Goal: Information Seeking & Learning: Learn about a topic

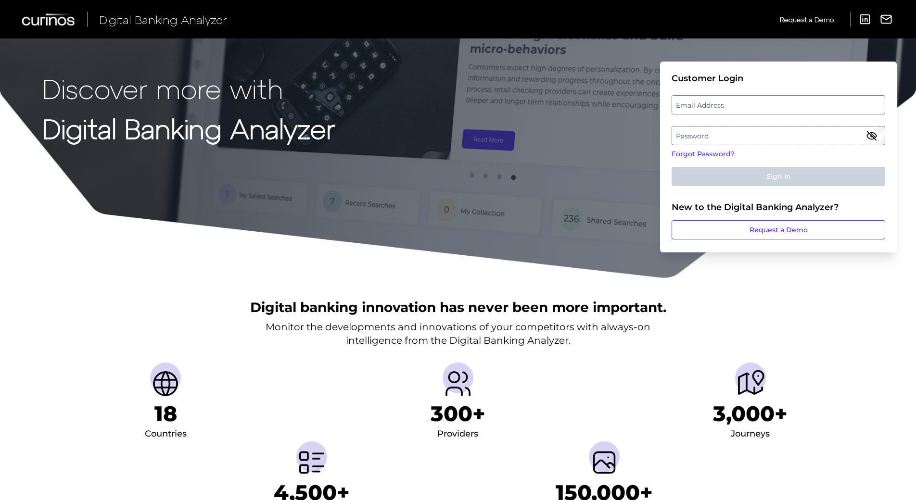
click at [710, 110] on label "Email Address" at bounding box center [778, 104] width 212 height 17
click at [710, 110] on input "email" at bounding box center [779, 104] width 214 height 19
type input "[EMAIL_ADDRESS][DOMAIN_NAME]"
click at [705, 133] on label "Password" at bounding box center [778, 135] width 212 height 17
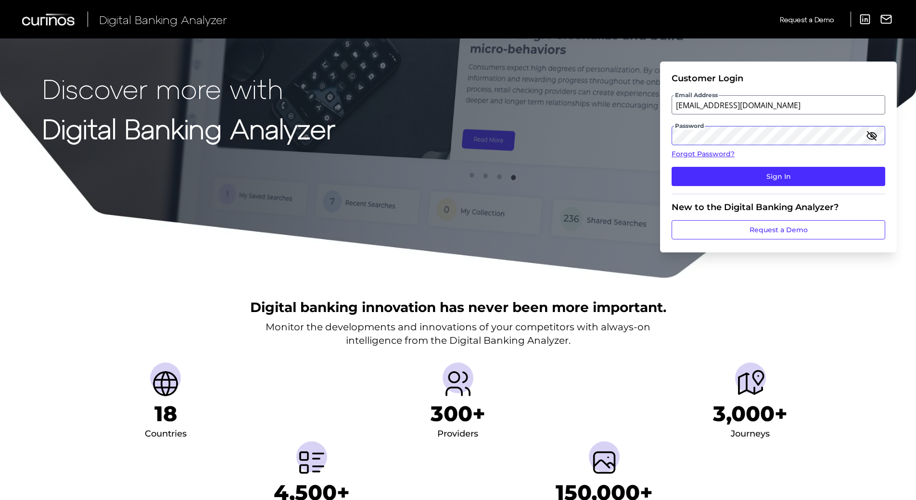
click at [672, 167] on button "Sign In" at bounding box center [779, 176] width 214 height 19
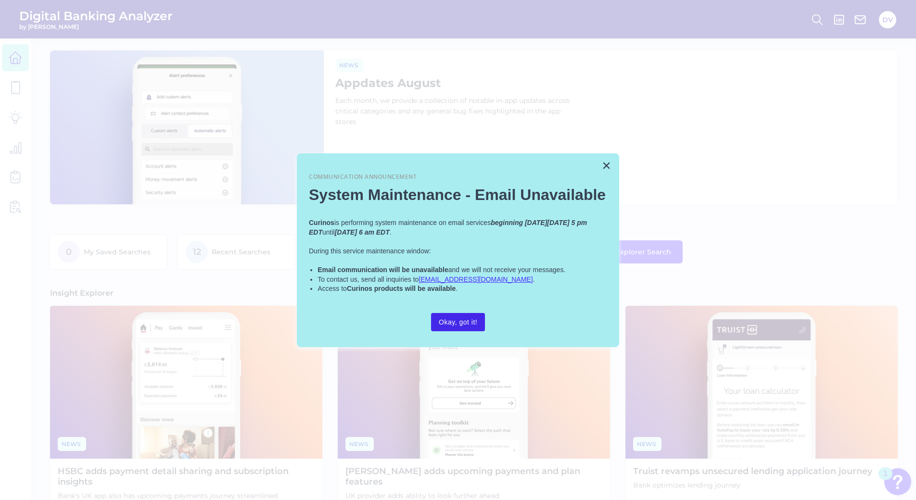
click at [471, 326] on button "Okay, got it!" at bounding box center [458, 322] width 54 height 18
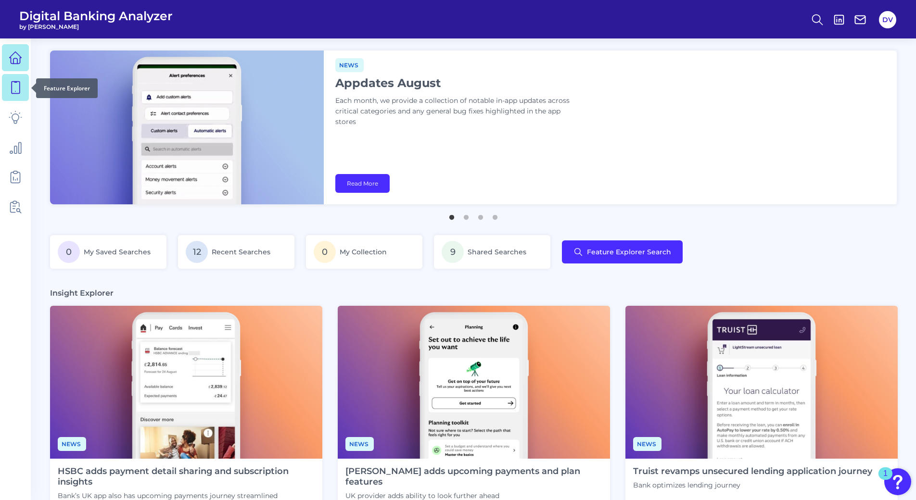
click at [28, 87] on div at bounding box center [31, 88] width 10 height 10
click at [22, 89] on icon at bounding box center [15, 87] width 13 height 13
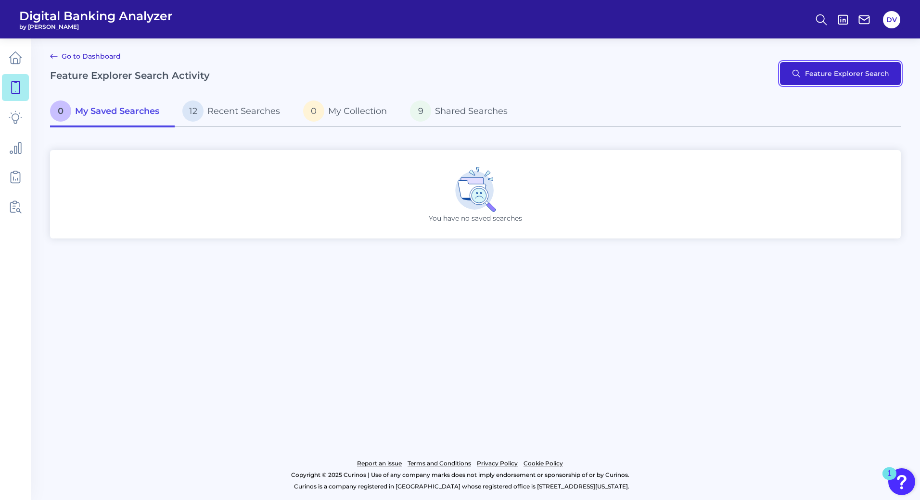
click at [814, 77] on button "Feature Explorer Search" at bounding box center [840, 73] width 121 height 23
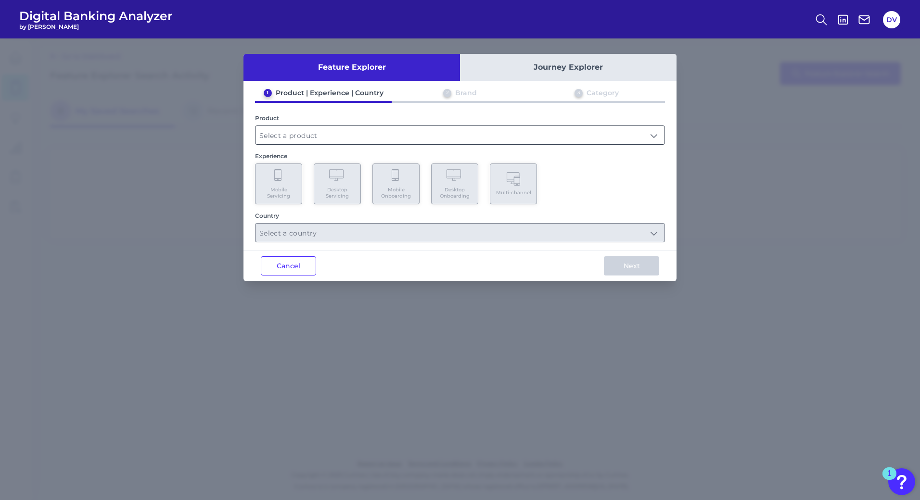
click at [354, 133] on input "text" at bounding box center [460, 135] width 409 height 18
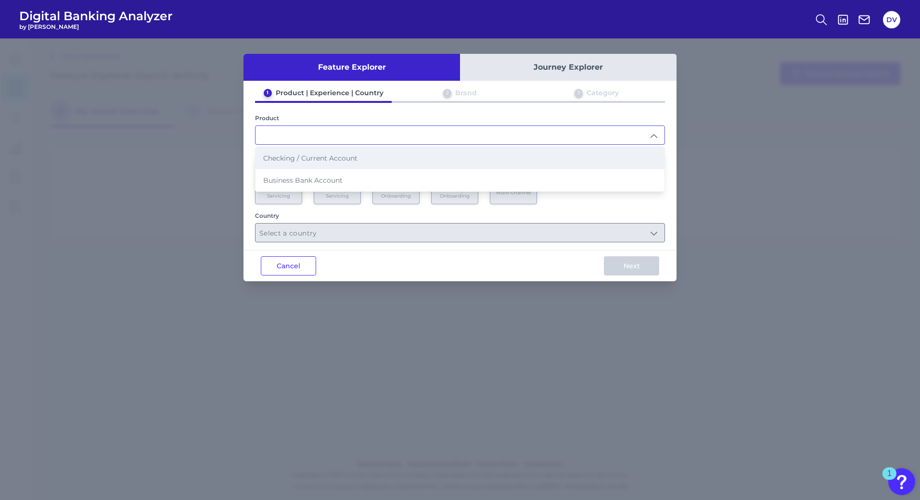
click at [330, 155] on span "Checking / Current Account" at bounding box center [310, 158] width 94 height 9
type input "Checking / Current Account"
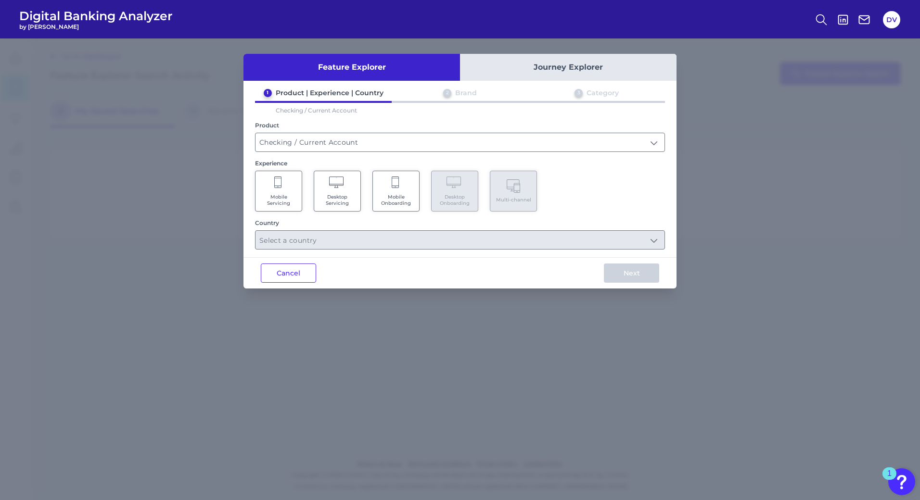
click at [338, 208] on Servicing "Desktop Servicing" at bounding box center [337, 191] width 47 height 41
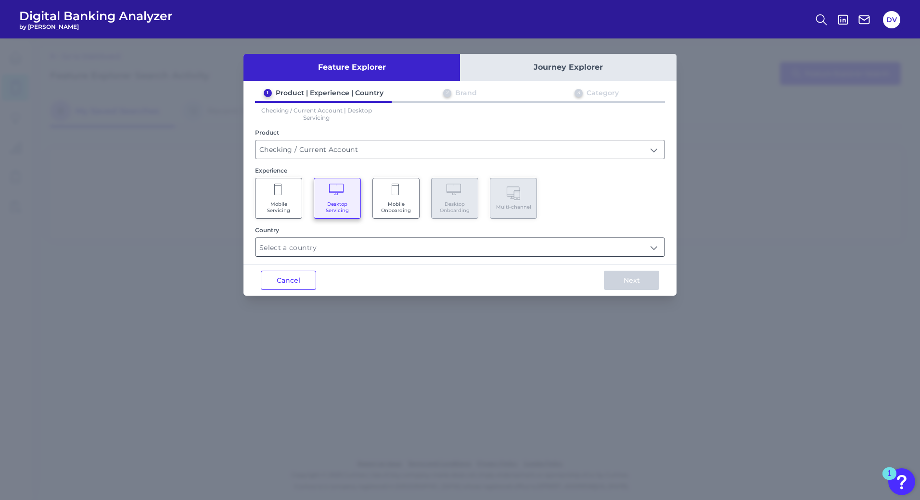
click at [628, 252] on input "text" at bounding box center [460, 247] width 409 height 18
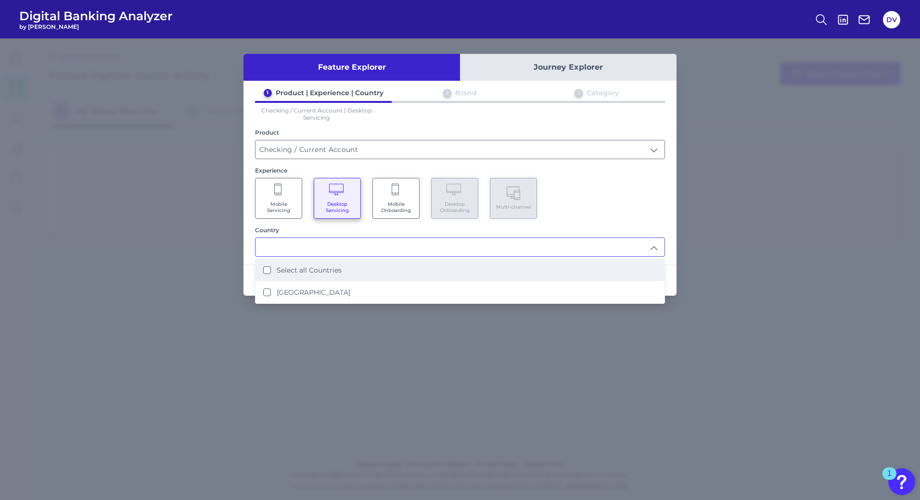
click at [436, 267] on li "Select all Countries" at bounding box center [460, 270] width 409 height 22
type input "Select all Countries"
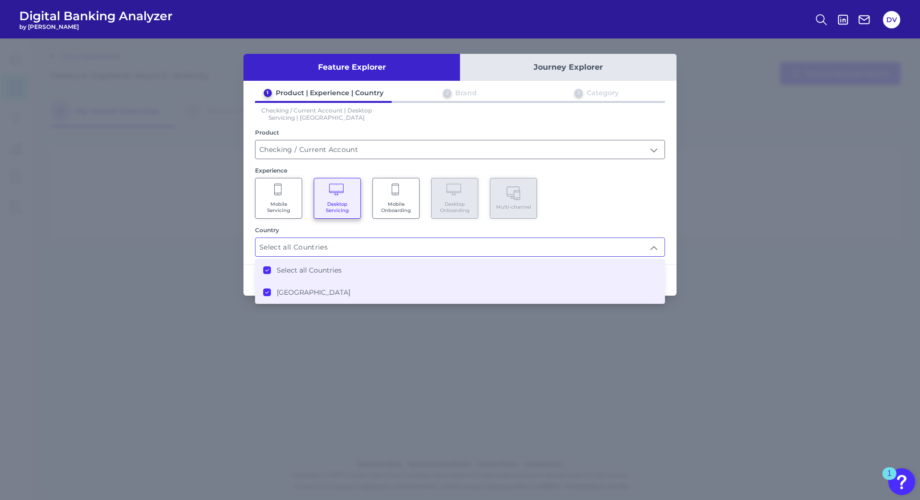
click at [612, 223] on div "1 Product | Experience | Country 2 Brand 3 Category Checking / Current Account …" at bounding box center [460, 173] width 433 height 168
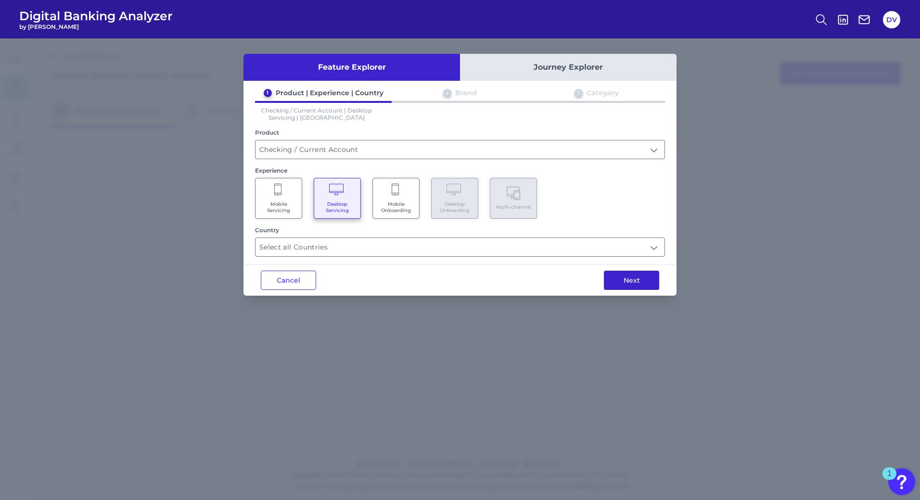
click at [628, 282] on button "Next" at bounding box center [631, 280] width 55 height 19
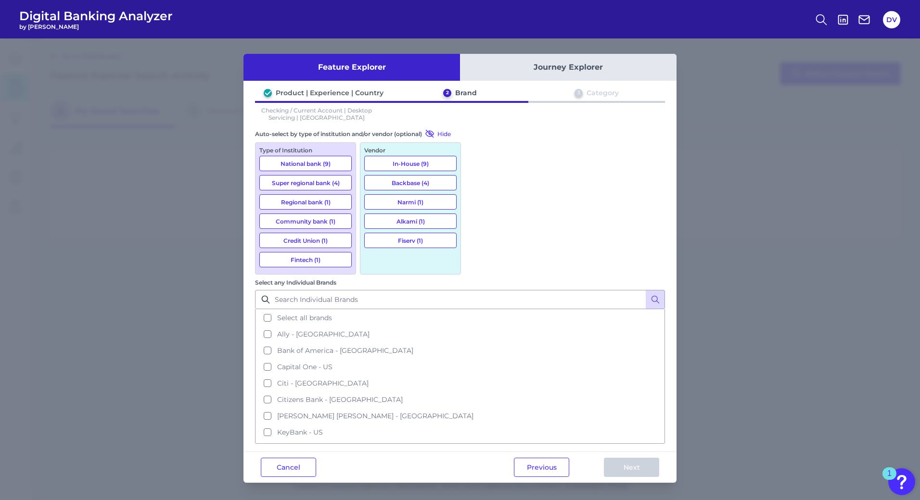
click at [411, 204] on button "Narmi (1)" at bounding box center [410, 201] width 92 height 15
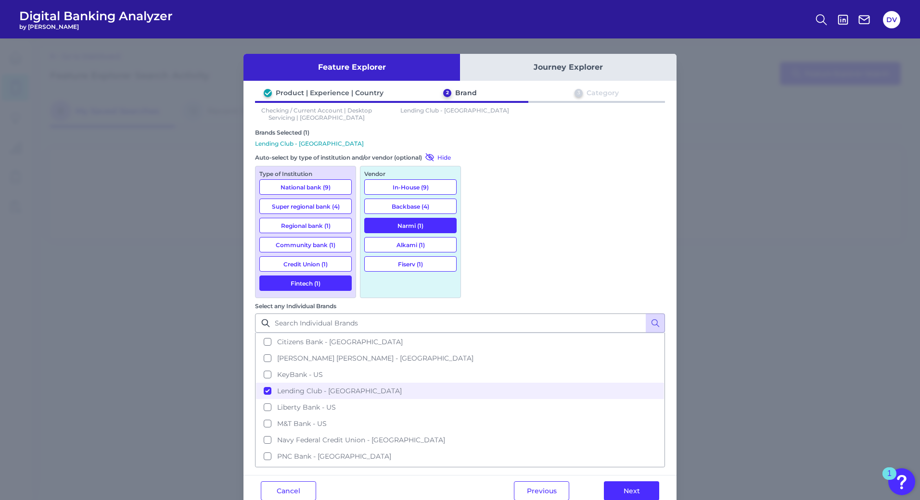
scroll to position [77, 0]
click at [624, 482] on button "Next" at bounding box center [631, 491] width 55 height 19
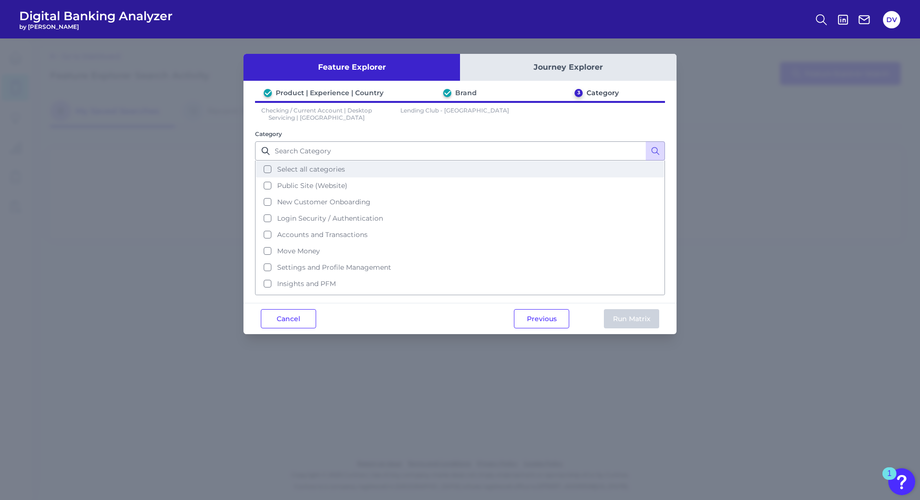
click at [270, 171] on button "Select all categories" at bounding box center [460, 169] width 408 height 16
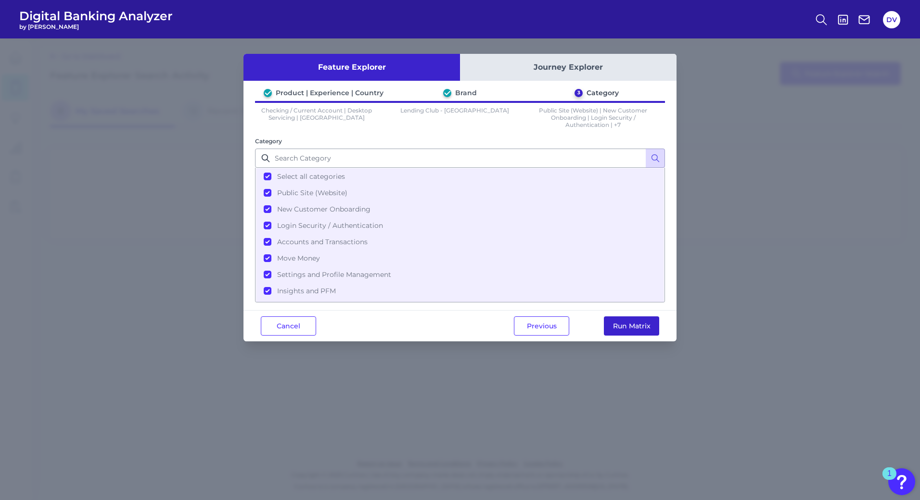
click at [618, 324] on button "Run Matrix" at bounding box center [631, 326] width 55 height 19
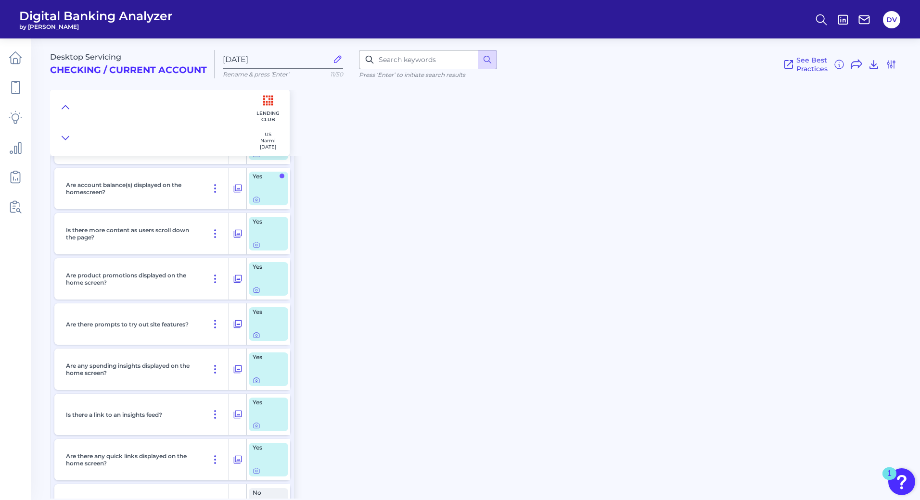
scroll to position [1760, 0]
click at [261, 291] on div at bounding box center [269, 292] width 32 height 8
click at [254, 291] on icon at bounding box center [257, 292] width 8 height 8
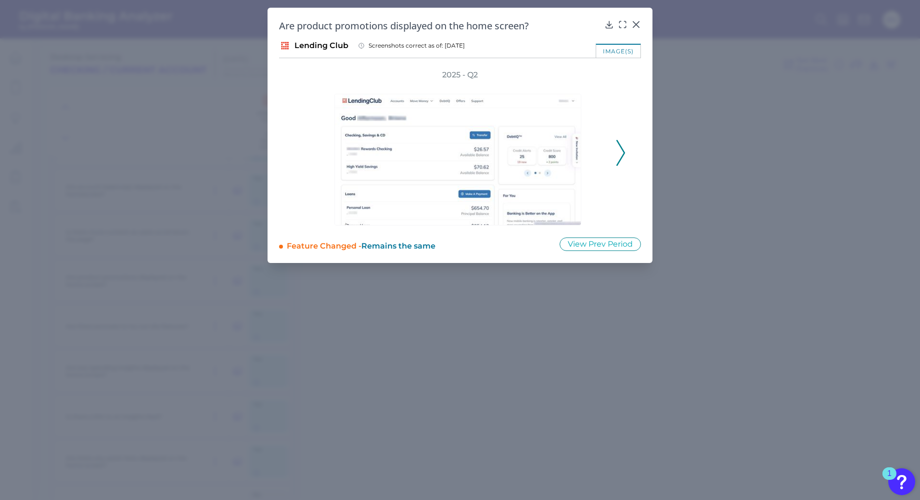
click at [624, 152] on polyline at bounding box center [620, 153] width 7 height 25
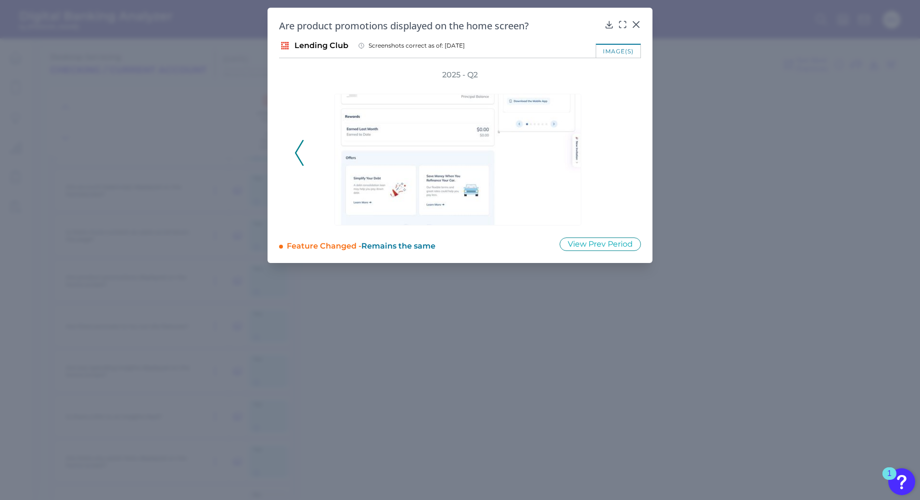
click at [624, 152] on div "2025 - Q2" at bounding box center [460, 148] width 331 height 156
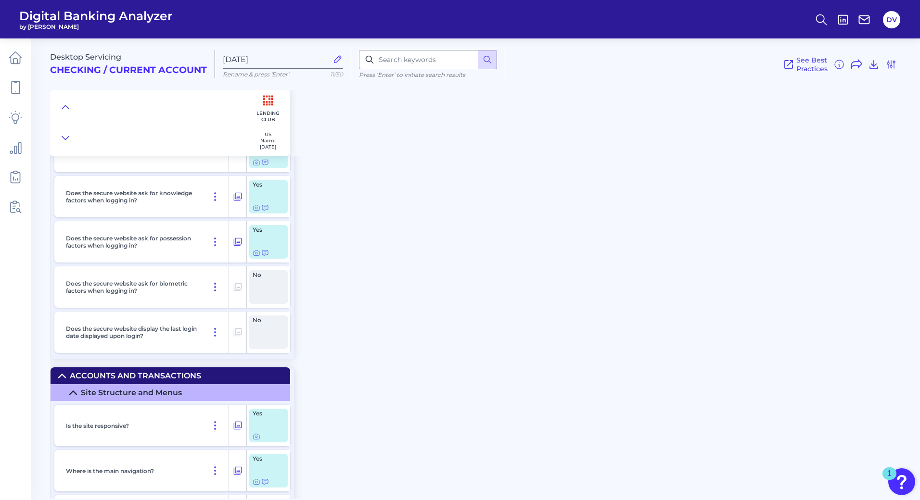
scroll to position [971, 0]
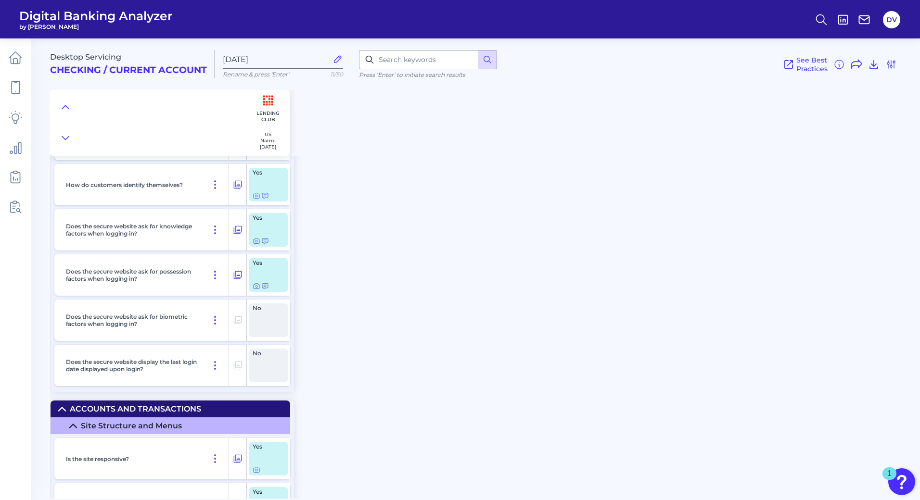
click at [252, 287] on div "Yes" at bounding box center [268, 275] width 39 height 34
click at [256, 287] on icon at bounding box center [257, 287] width 2 height 2
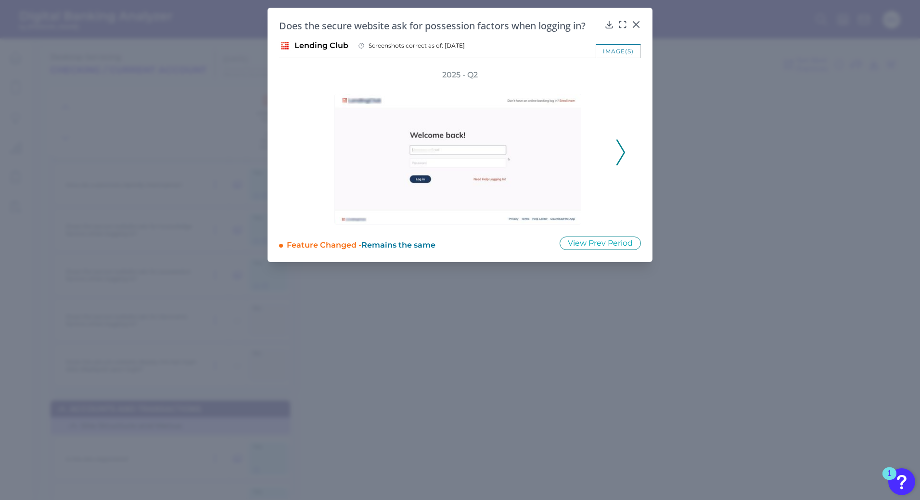
click at [616, 147] on button at bounding box center [621, 153] width 10 height 26
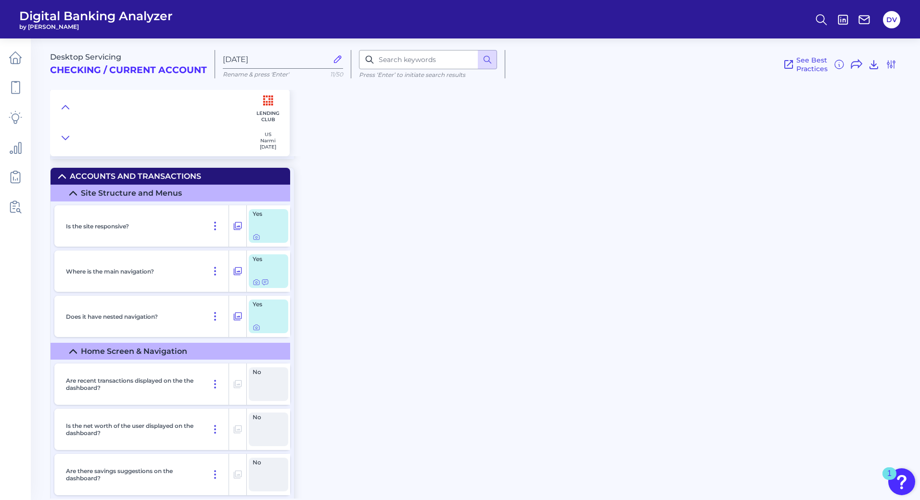
scroll to position [1203, 0]
click at [257, 286] on icon at bounding box center [257, 284] width 8 height 8
click at [241, 318] on icon at bounding box center [238, 318] width 8 height 8
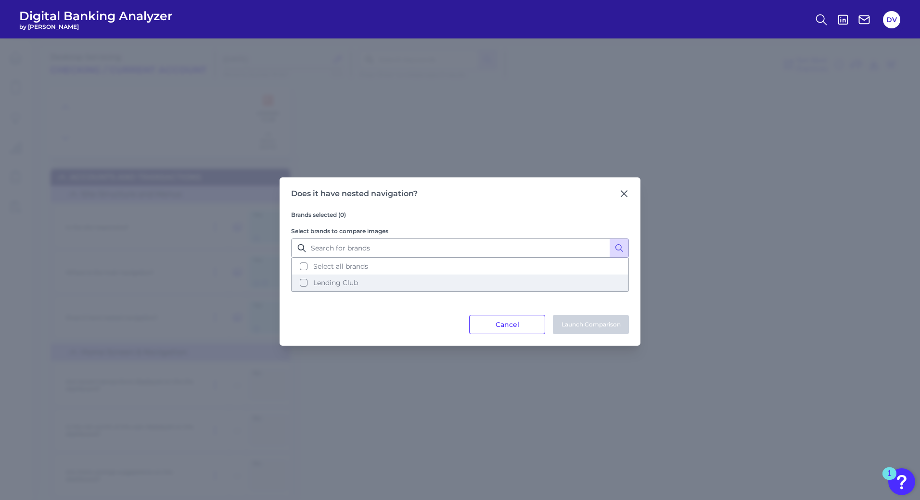
click at [306, 285] on button "Lending Club" at bounding box center [460, 283] width 336 height 16
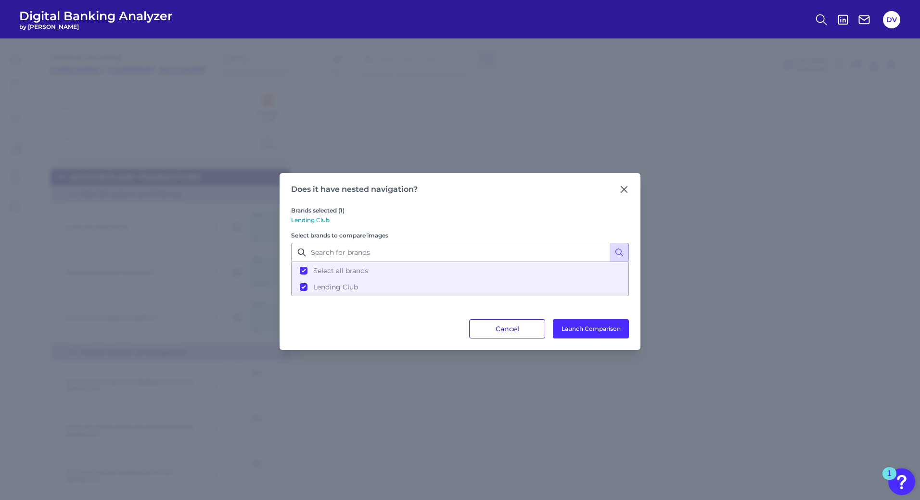
click at [513, 331] on button "Cancel" at bounding box center [507, 329] width 76 height 19
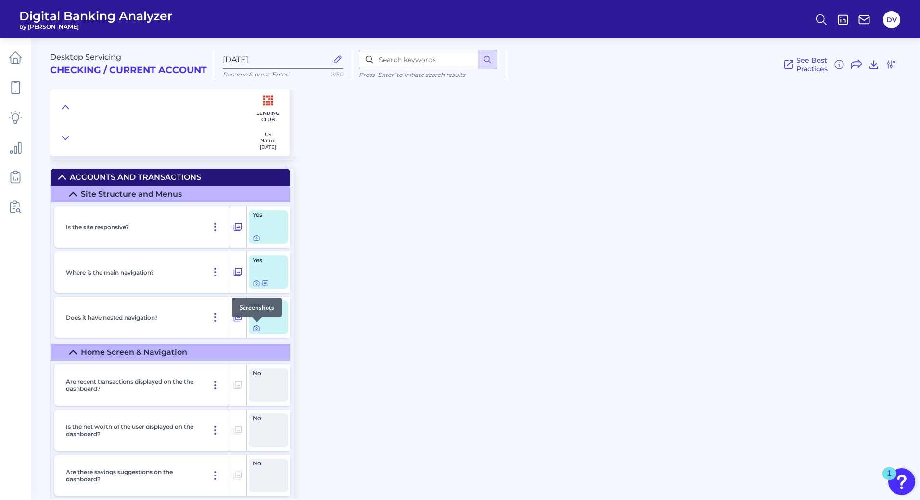
click at [256, 328] on icon at bounding box center [257, 329] width 8 height 8
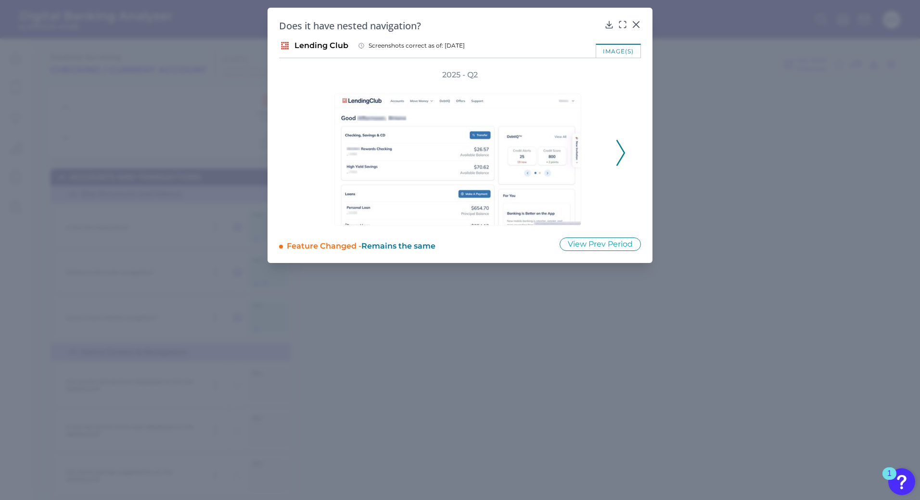
click at [623, 29] on div "Does it have nested navigation?" at bounding box center [460, 25] width 362 height 13
click at [623, 22] on icon at bounding box center [623, 25] width 10 height 10
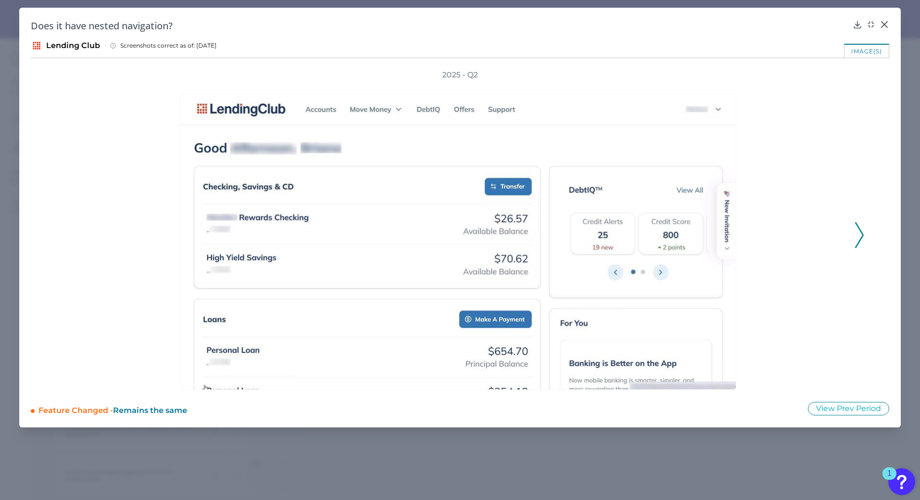
click at [854, 237] on div "2025 - Q2" at bounding box center [460, 230] width 808 height 321
click at [862, 234] on polyline at bounding box center [859, 235] width 7 height 25
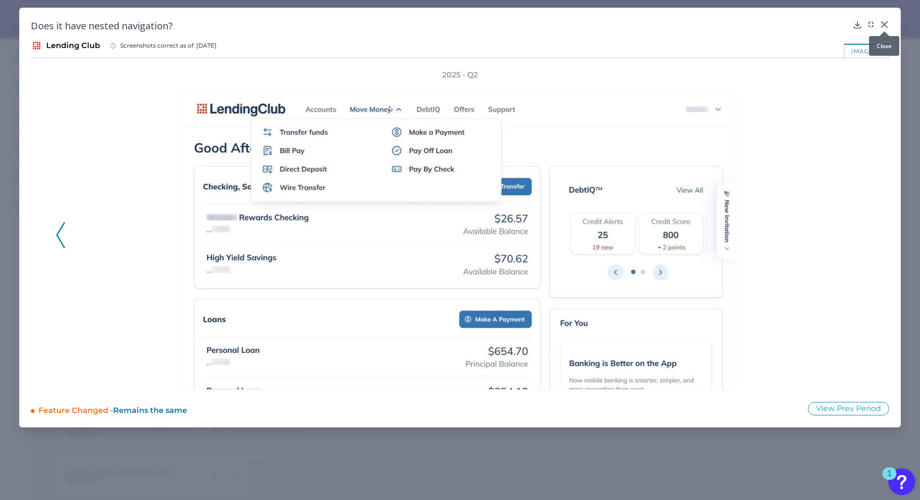
click at [885, 22] on icon at bounding box center [885, 25] width 10 height 10
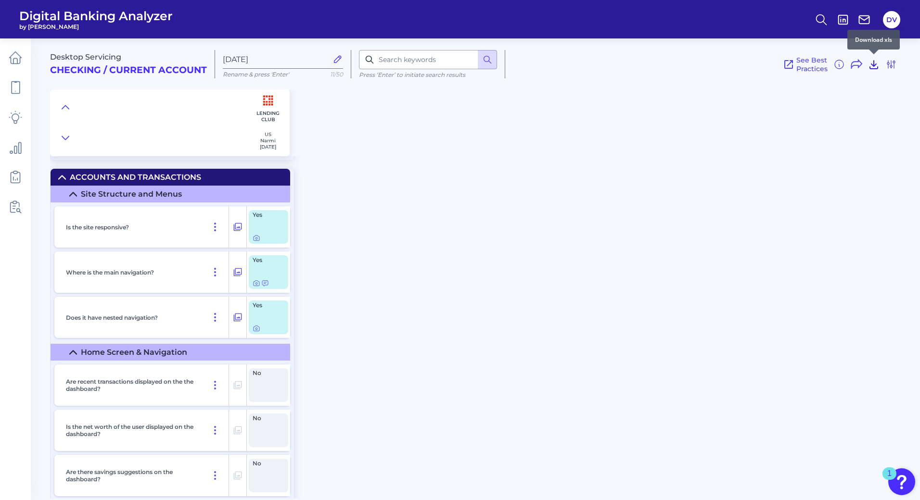
click at [872, 64] on icon at bounding box center [874, 65] width 12 height 12
click at [854, 165] on div "Desktop Servicing Checking / Current Account [DATE] Rename & press 'Enter' 11/5…" at bounding box center [485, 265] width 870 height 468
click at [891, 71] on button at bounding box center [891, 64] width 12 height 15
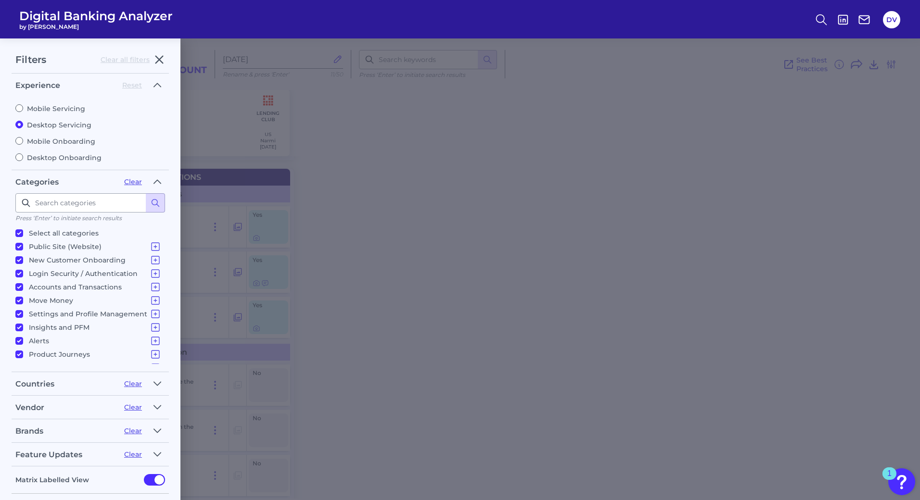
click at [19, 107] on input "Mobile Servicing" at bounding box center [19, 108] width 8 height 8
radio input "true"
radio input "false"
click at [127, 85] on button "Reset" at bounding box center [132, 85] width 20 height 9
radio input "false"
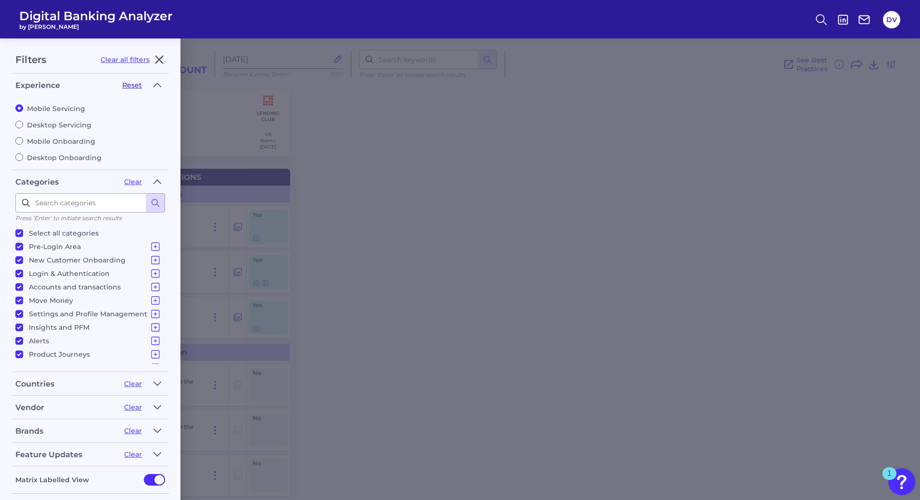
radio input "true"
click at [30, 108] on label "Mobile Servicing" at bounding box center [90, 108] width 150 height 9
click at [23, 108] on input "Mobile Servicing" at bounding box center [19, 108] width 8 height 8
radio input "true"
radio input "false"
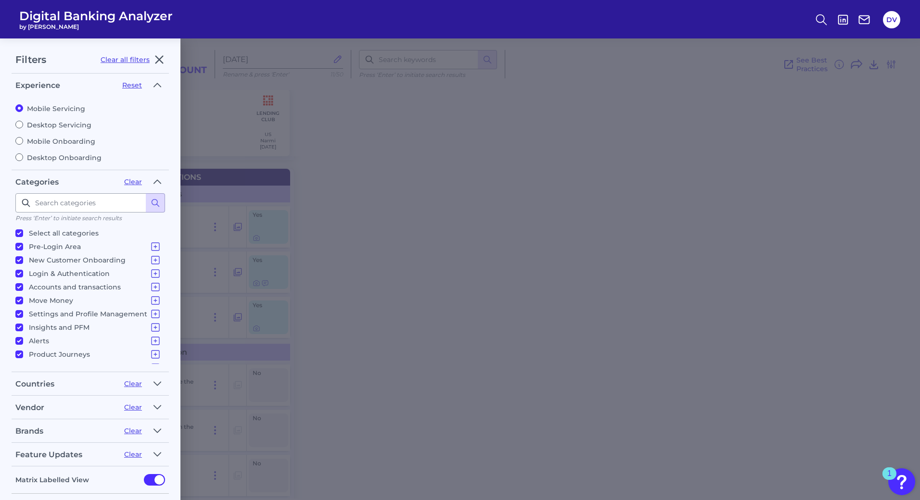
scroll to position [44, 0]
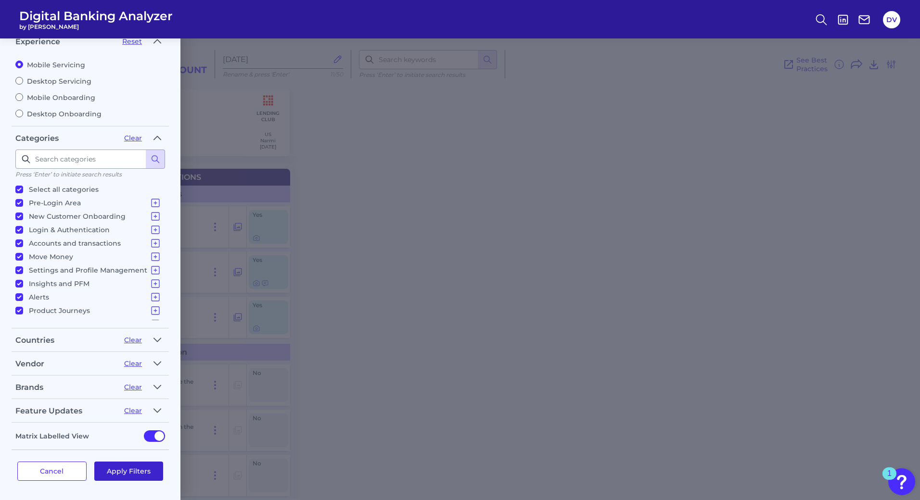
click at [139, 477] on button "Apply Filters" at bounding box center [128, 471] width 69 height 19
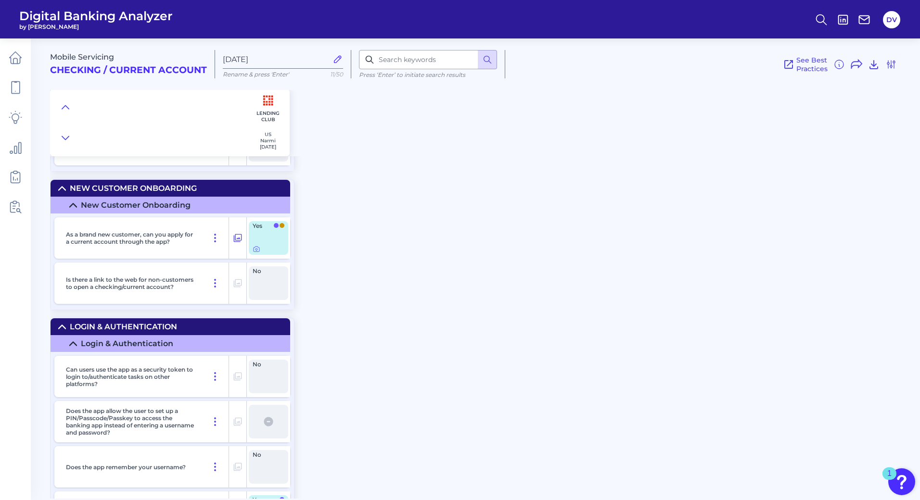
click at [434, 205] on div "Mobile Servicing Checking / Current Account [DATE] Rename & press 'Enter' 11/50…" at bounding box center [485, 265] width 870 height 468
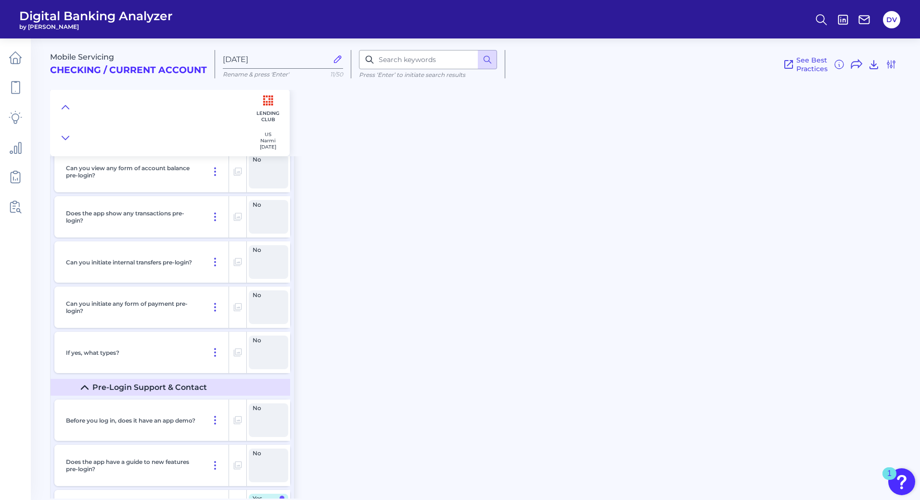
scroll to position [0, 0]
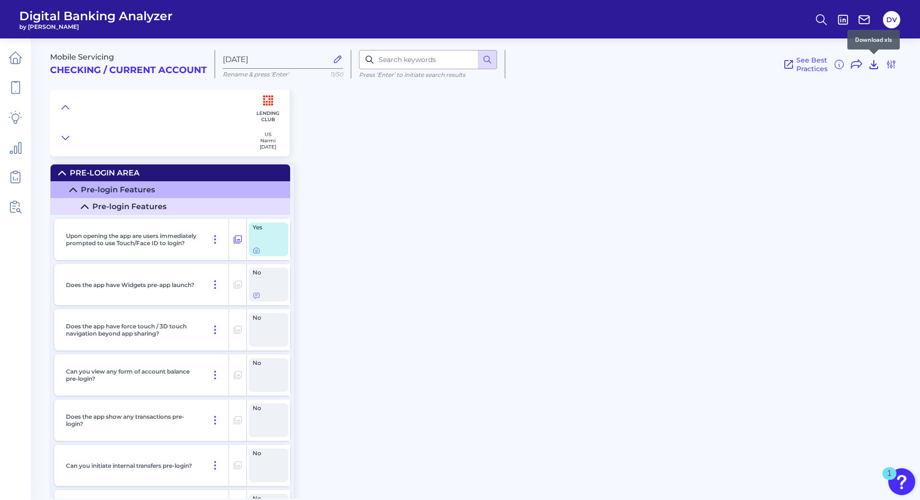
click at [876, 66] on icon at bounding box center [874, 65] width 12 height 12
